Goal: Check status: Check status

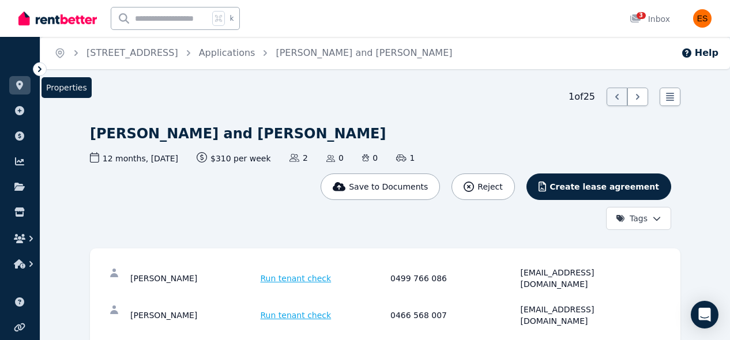
click at [18, 86] on icon at bounding box center [19, 85] width 7 height 9
